Goal: Information Seeking & Learning: Understand process/instructions

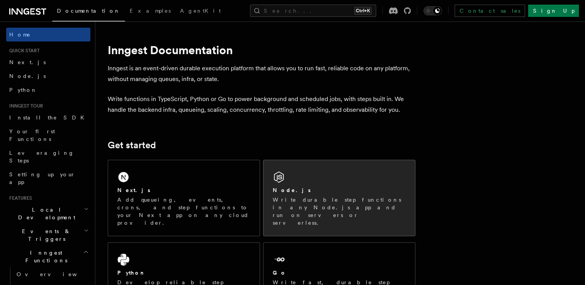
click at [327, 189] on div "Node.js" at bounding box center [339, 191] width 133 height 8
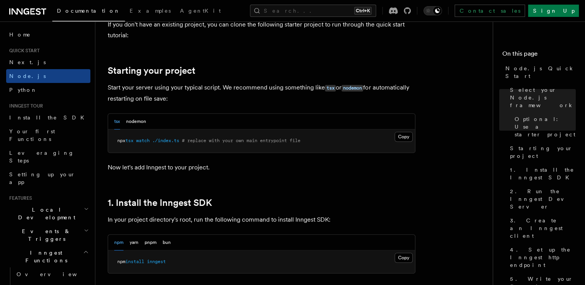
scroll to position [380, 0]
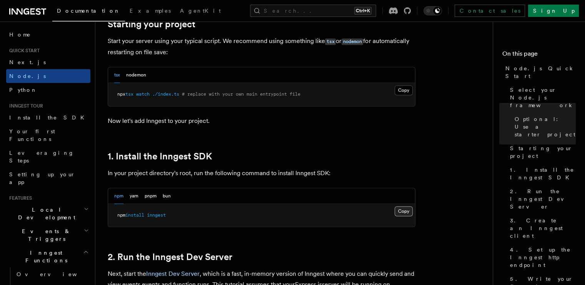
click at [402, 211] on button "Copy Copied" at bounding box center [404, 212] width 18 height 10
click at [404, 211] on button "Copy Copied" at bounding box center [404, 212] width 18 height 10
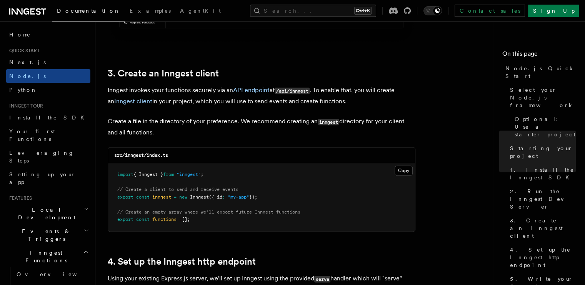
scroll to position [969, 0]
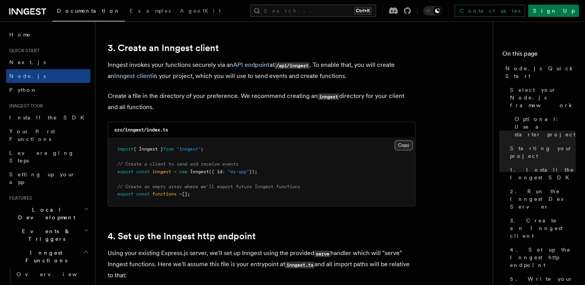
click at [399, 145] on button "Copy Copied" at bounding box center [404, 145] width 18 height 10
